Goal: Check status

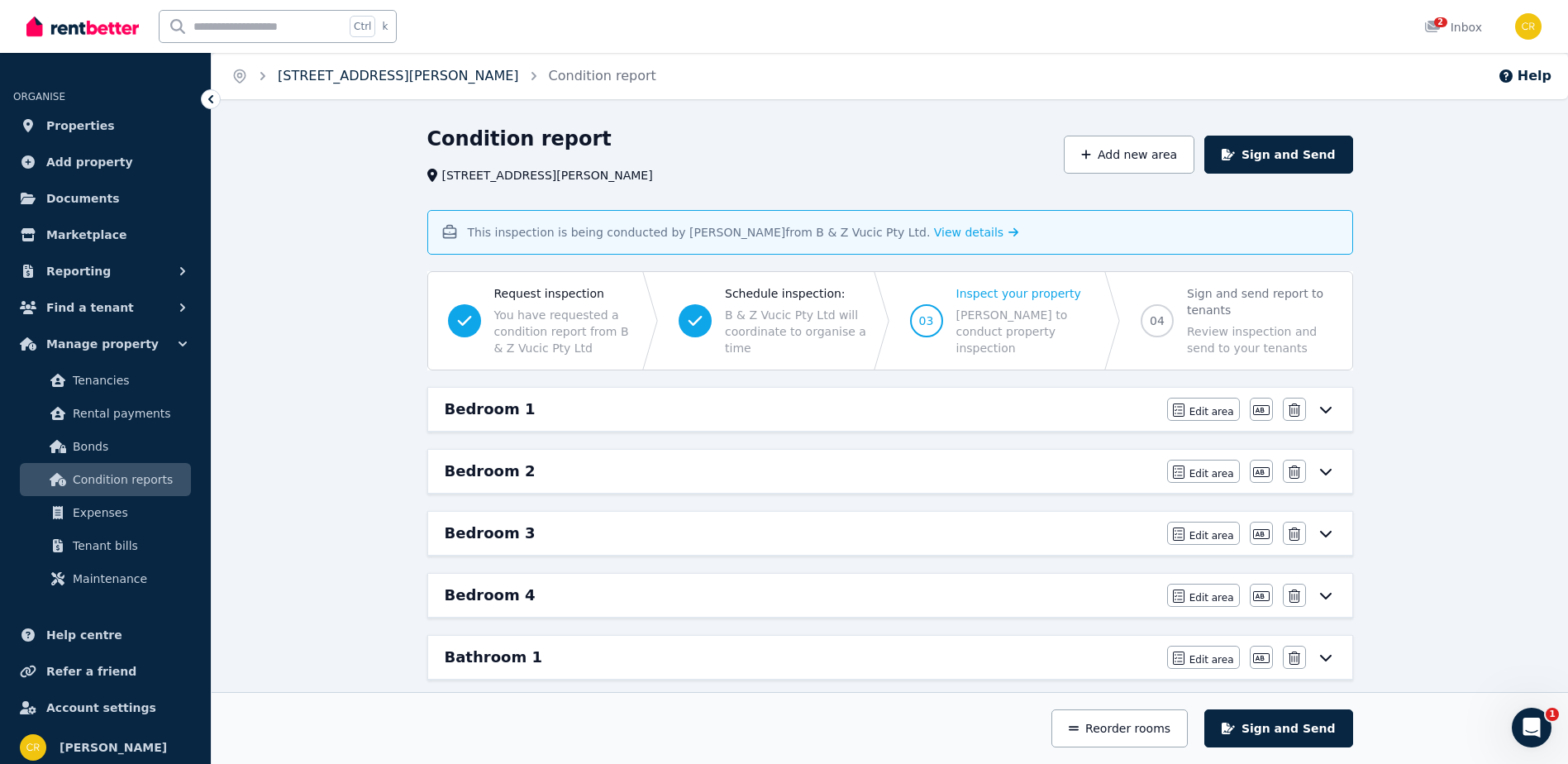
click at [296, 75] on link "[STREET_ADDRESS][PERSON_NAME]" at bounding box center [399, 76] width 242 height 15
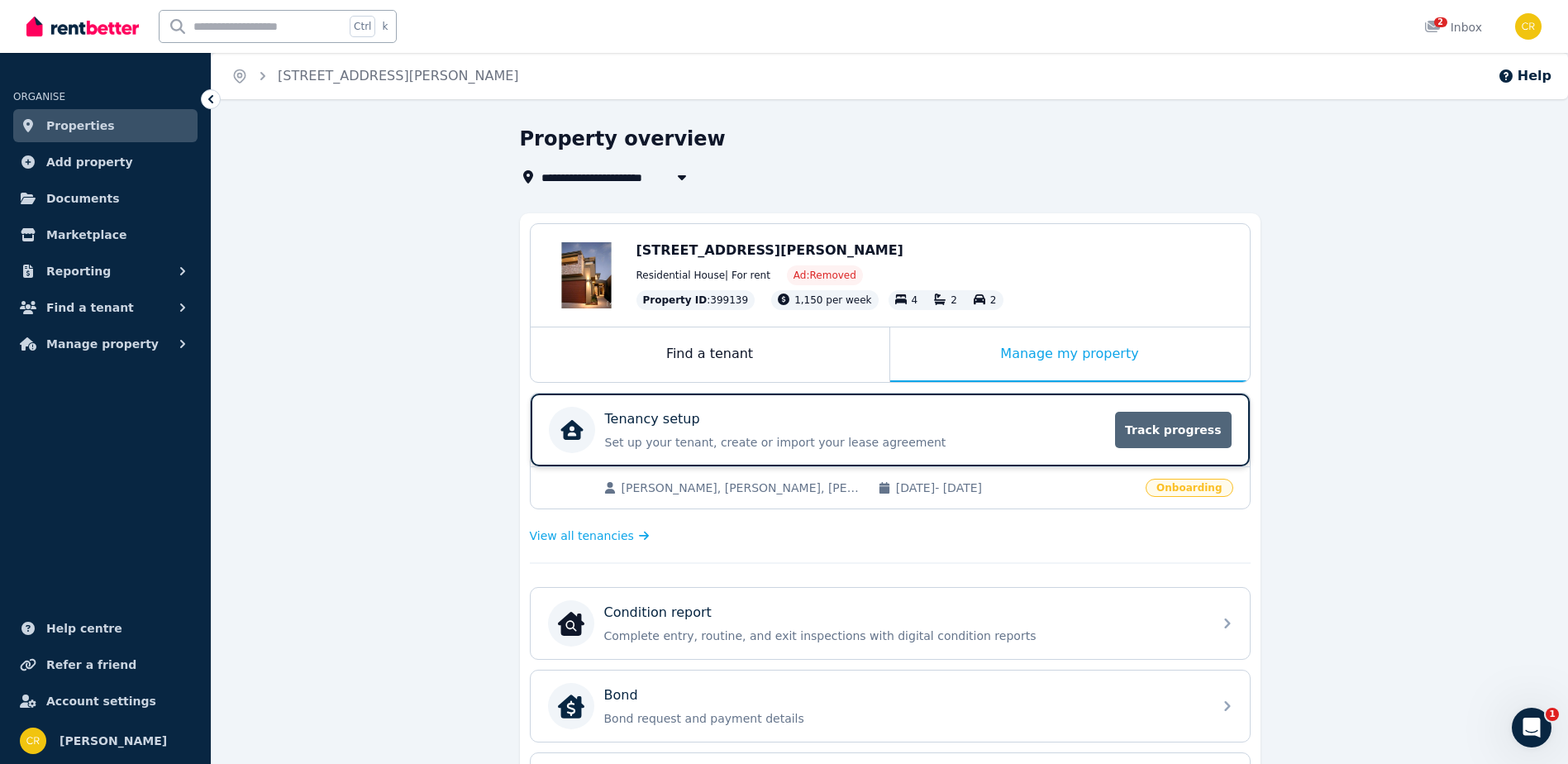
click at [1165, 430] on span "Track progress" at bounding box center [1173, 430] width 116 height 36
